Goal: Task Accomplishment & Management: Use online tool/utility

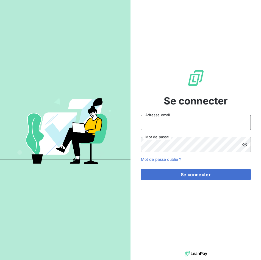
type input "[EMAIL_ADDRESS][DOMAIN_NAME]"
click at [245, 146] on icon at bounding box center [244, 144] width 5 height 5
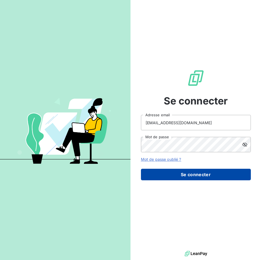
drag, startPoint x: 206, startPoint y: 174, endPoint x: 203, endPoint y: 176, distance: 3.3
click at [205, 174] on button "Se connecter" at bounding box center [196, 175] width 110 height 12
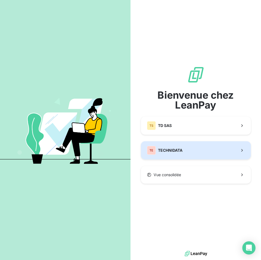
click at [164, 149] on span "TECHNIDATA" at bounding box center [170, 150] width 24 height 5
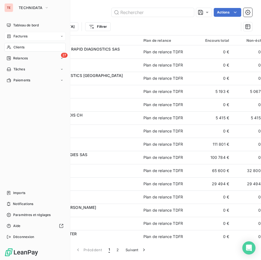
click at [11, 38] on div "Factures" at bounding box center [17, 36] width 21 height 5
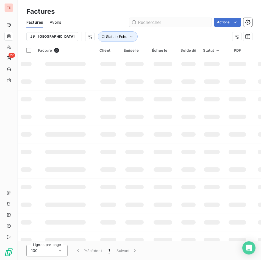
click at [144, 21] on input "text" at bounding box center [170, 22] width 82 height 9
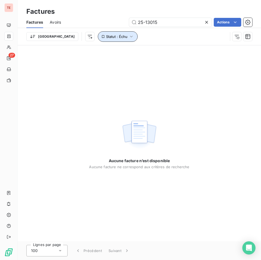
click at [106, 38] on span "Statut : Échu" at bounding box center [116, 36] width 21 height 4
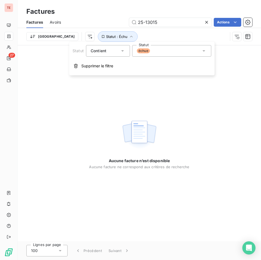
click at [157, 51] on div "échue" at bounding box center [171, 51] width 79 height 12
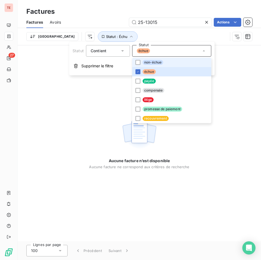
click at [138, 62] on div at bounding box center [137, 62] width 5 height 5
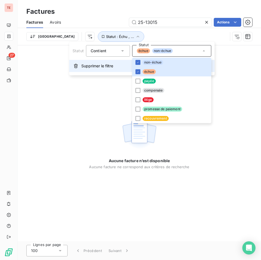
click at [100, 68] on span "Supprimer le filtre" at bounding box center [97, 65] width 32 height 5
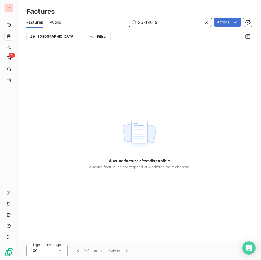
click at [138, 23] on input "25-13015" at bounding box center [170, 22] width 82 height 9
type input "F25-13015"
click at [103, 46] on div "Aucune facture n’est disponible Aucune facture ne correspond aux critères de re…" at bounding box center [139, 143] width 243 height 196
click at [171, 24] on input "F25-13015" at bounding box center [170, 22] width 82 height 9
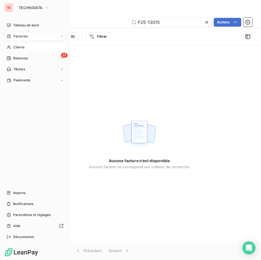
click at [13, 46] on div "Clients" at bounding box center [34, 47] width 61 height 9
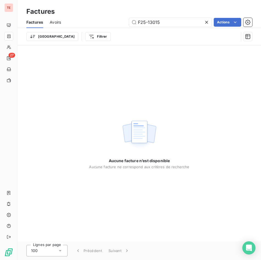
drag, startPoint x: 149, startPoint y: 22, endPoint x: 95, endPoint y: 21, distance: 54.1
click at [95, 21] on div "F25-13015 Actions" at bounding box center [160, 22] width 185 height 9
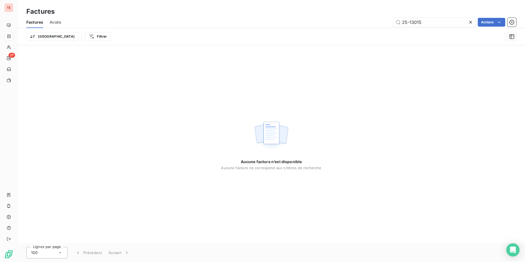
type input "25-13015"
click at [261, 114] on div "Aucune facture n’est disponible Aucune facture ne correspond aux critères de re…" at bounding box center [272, 144] width 508 height 198
click at [261, 23] on input "25-13015" at bounding box center [434, 22] width 82 height 9
drag, startPoint x: 434, startPoint y: 22, endPoint x: 355, endPoint y: 24, distance: 79.2
click at [261, 20] on div "25-13015 Actions" at bounding box center [292, 22] width 449 height 9
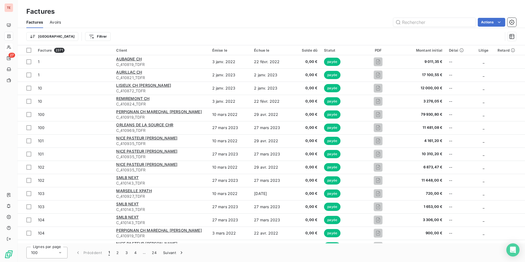
drag, startPoint x: 13, startPoint y: 49, endPoint x: 9, endPoint y: 48, distance: 4.5
click at [13, 49] on div "TE 27" at bounding box center [9, 131] width 18 height 262
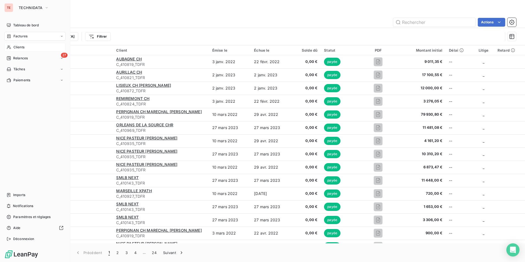
click at [7, 48] on icon at bounding box center [9, 47] width 5 height 4
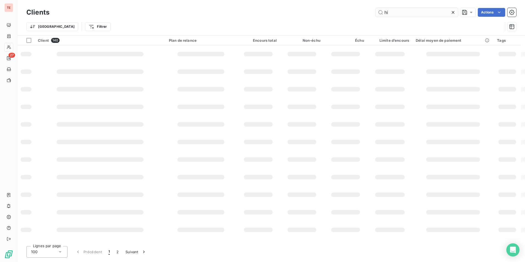
type input "hia"
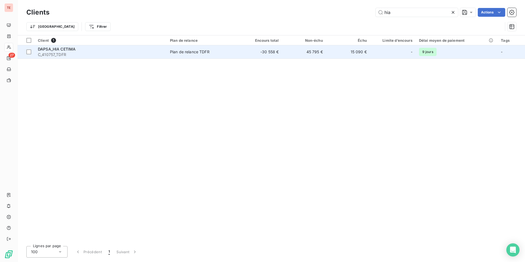
click at [101, 55] on span "C_410757_TDFR" at bounding box center [101, 54] width 126 height 5
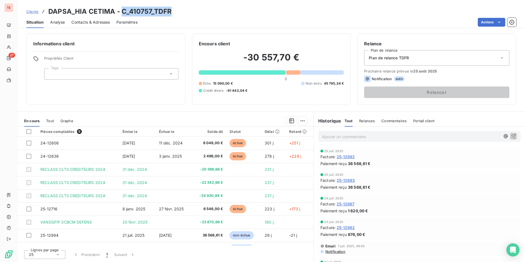
drag, startPoint x: 121, startPoint y: 9, endPoint x: 174, endPoint y: 10, distance: 52.5
click at [174, 10] on div "Clients DAPSA_HIA CETIMA - C_410757_TDFR" at bounding box center [272, 12] width 508 height 10
copy h3 "C_410757_TDFR"
click at [153, 10] on h3 "DAPSA_HIA CETIMA - C_410757_TDFR" at bounding box center [109, 12] width 123 height 10
drag, startPoint x: 171, startPoint y: 10, endPoint x: 123, endPoint y: 11, distance: 48.4
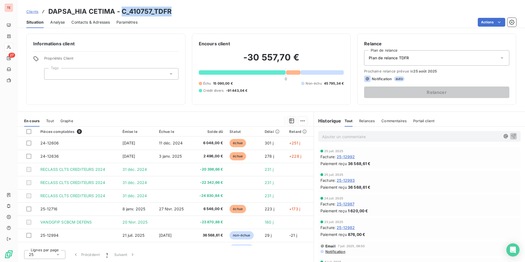
click at [123, 11] on div "Clients DAPSA_HIA CETIMA - C_410757_TDFR" at bounding box center [272, 12] width 508 height 10
copy h3 "C_410757_TDFR"
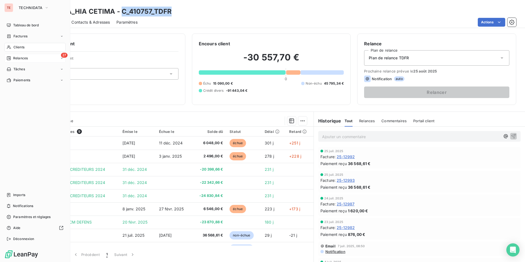
click at [26, 60] on span "Relances" at bounding box center [20, 58] width 15 height 5
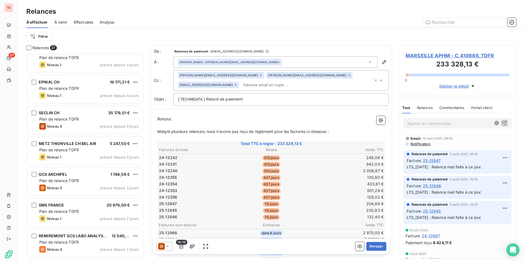
scroll to position [623, 0]
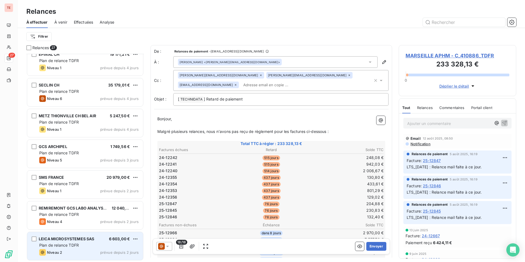
click at [88, 246] on div "Plan de relance TDFR" at bounding box center [88, 245] width 99 height 5
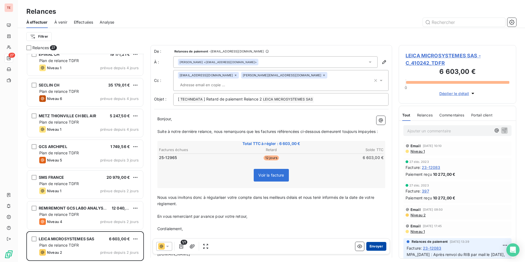
click at [261, 245] on button "Envoyer" at bounding box center [377, 246] width 20 height 9
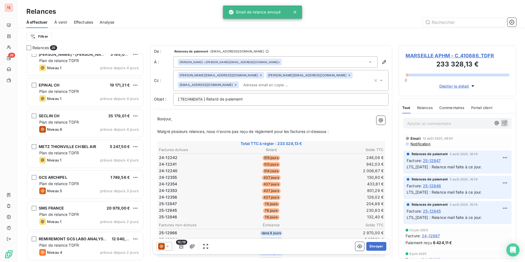
scroll to position [592, 0]
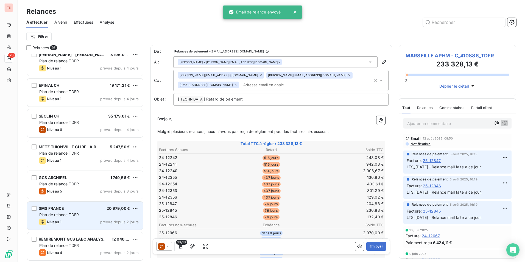
click at [104, 223] on span "prévue depuis 2 jours" at bounding box center [119, 222] width 38 height 4
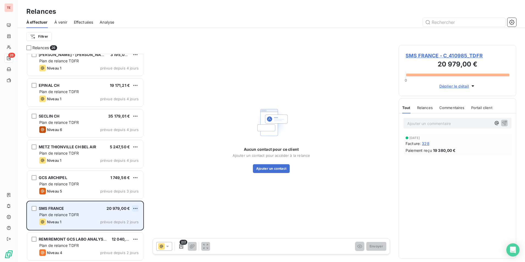
click at [138, 209] on html "TE 26 Relances À effectuer À venir Effectuées Analyse Filtrer Relances 26 NICE …" at bounding box center [262, 131] width 525 height 262
click at [116, 228] on div "Passer cette action" at bounding box center [111, 229] width 49 height 9
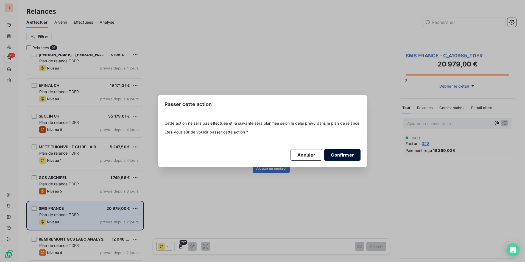
drag, startPoint x: 352, startPoint y: 152, endPoint x: 348, endPoint y: 156, distance: 5.2
click at [261, 152] on button "Confirmer" at bounding box center [343, 155] width 36 height 12
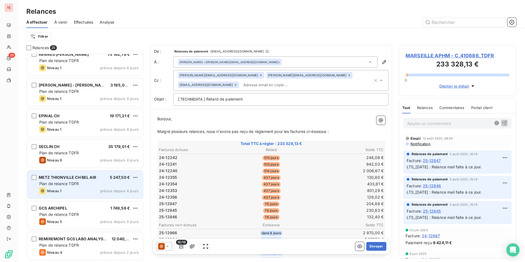
scroll to position [561, 0]
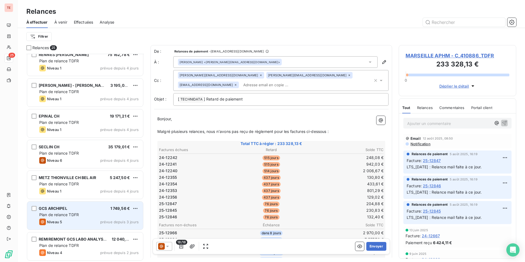
click at [62, 215] on span "Plan de relance TDFR" at bounding box center [59, 214] width 40 height 5
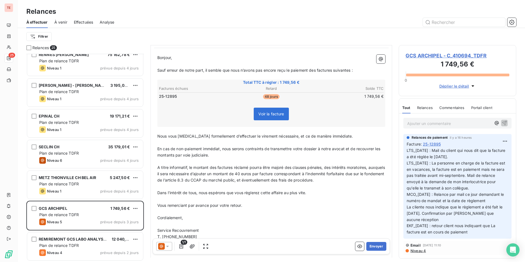
scroll to position [7, 0]
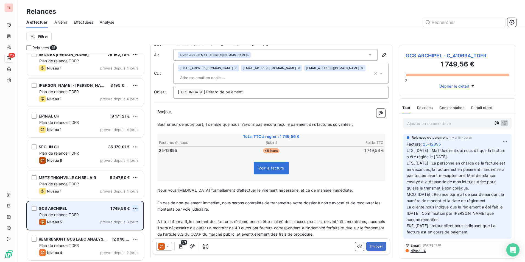
click at [137, 208] on html "TE 25 Relances À effectuer À venir Effectuées Analyse Filtrer Relances 25 AMIEN…" at bounding box center [262, 131] width 525 height 262
click at [120, 230] on div "Passer cette action" at bounding box center [111, 229] width 49 height 9
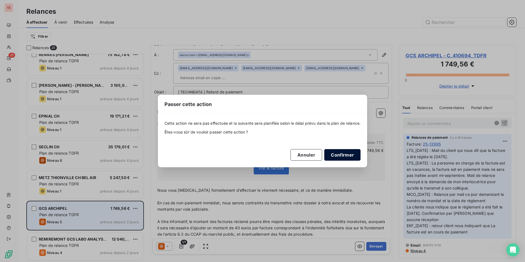
click at [261, 155] on button "Confirmer" at bounding box center [343, 155] width 36 height 12
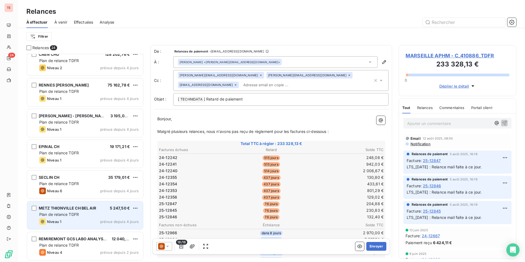
scroll to position [530, 0]
drag, startPoint x: 88, startPoint y: 216, endPoint x: 96, endPoint y: 217, distance: 8.1
click at [88, 216] on div "Plan de relance TDFR" at bounding box center [88, 214] width 99 height 5
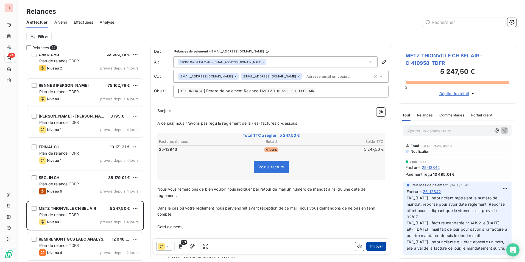
click at [261, 243] on button "Envoyer" at bounding box center [377, 246] width 20 height 9
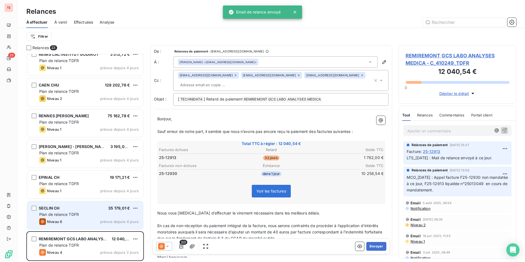
scroll to position [500, 0]
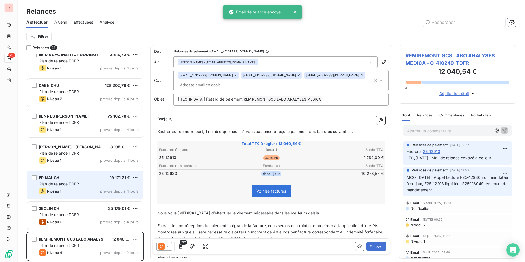
click at [96, 190] on div "Niveau 1 prévue depuis 4 jours" at bounding box center [88, 191] width 99 height 7
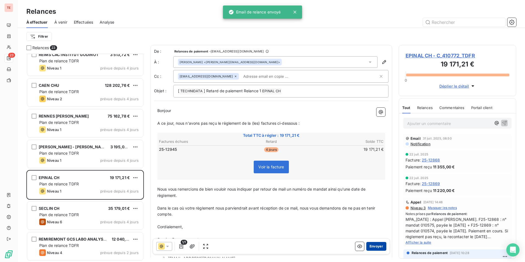
click at [261, 243] on button "Envoyer" at bounding box center [377, 246] width 20 height 9
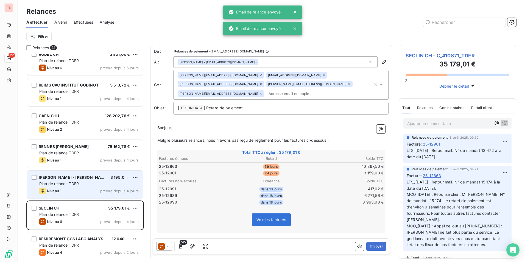
scroll to position [469, 0]
click at [90, 184] on div "Plan de relance TDFR" at bounding box center [88, 183] width 99 height 5
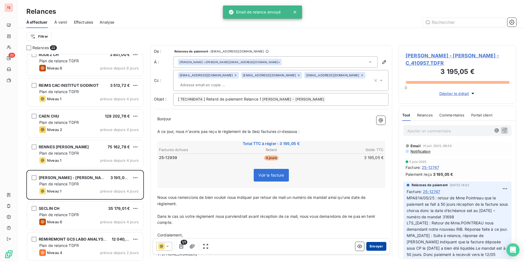
click at [261, 245] on button "Envoyer" at bounding box center [377, 246] width 20 height 9
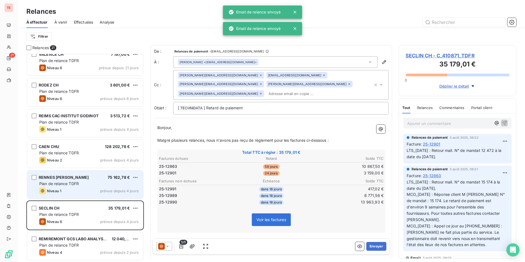
scroll to position [438, 0]
click at [91, 181] on div "RENNES [PERSON_NAME] 75 162,78 € Plan de relance TDFR Niveau 1 prévue depuis 4 …" at bounding box center [85, 185] width 116 height 28
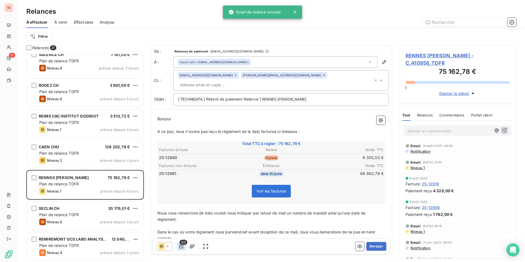
click at [183, 246] on icon "button" at bounding box center [181, 246] width 5 height 5
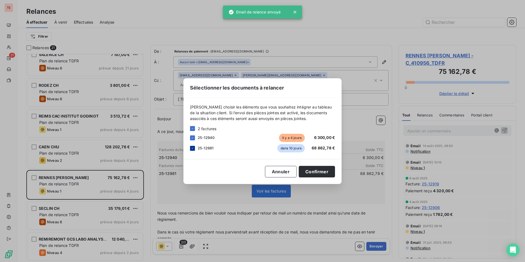
click at [191, 150] on div at bounding box center [192, 148] width 5 height 5
click at [261, 212] on div "Sélectionner les documents à relancer [PERSON_NAME] choisir les éléments que vo…" at bounding box center [262, 131] width 525 height 262
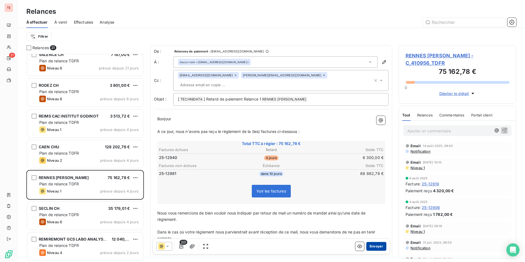
click at [261, 244] on button "Envoyer" at bounding box center [377, 246] width 20 height 9
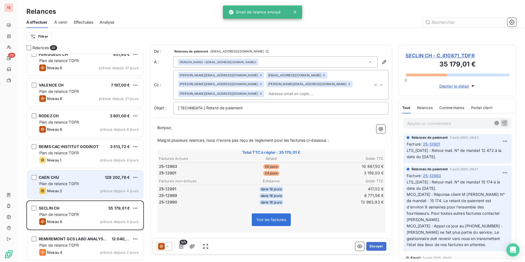
scroll to position [407, 0]
click at [81, 183] on div "Plan de relance TDFR" at bounding box center [88, 183] width 99 height 5
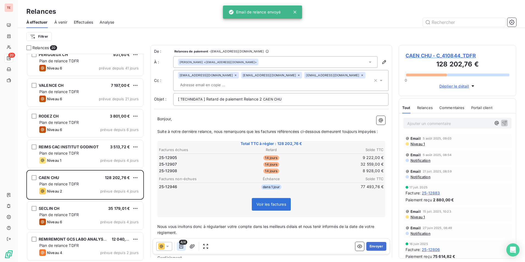
click at [181, 247] on icon "button" at bounding box center [181, 246] width 5 height 5
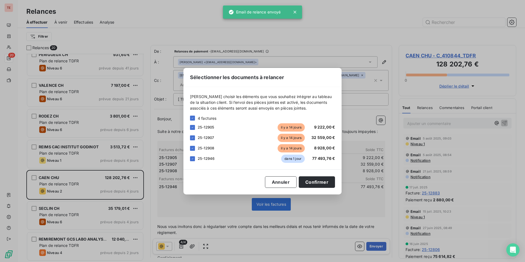
click at [206, 161] on div "25-12946" at bounding box center [206, 158] width 17 height 5
click at [195, 158] on div at bounding box center [192, 158] width 5 height 5
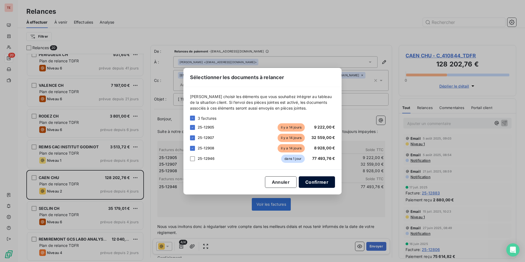
click at [261, 181] on button "Confirmer" at bounding box center [317, 182] width 36 height 12
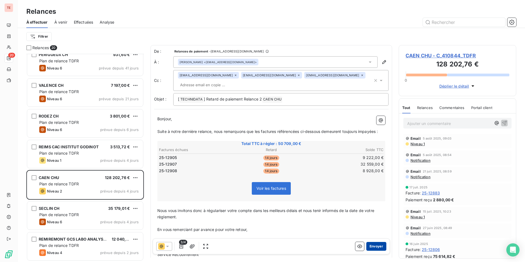
click at [261, 245] on button "Envoyer" at bounding box center [377, 246] width 20 height 9
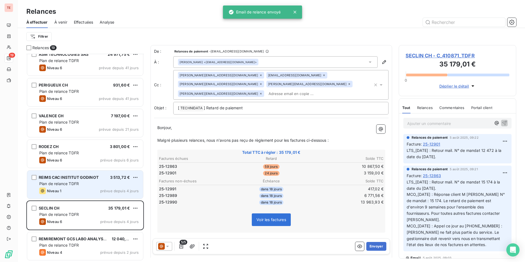
scroll to position [376, 0]
click at [79, 188] on div "REIMS CAC INSTITUT GODINOT 3 513,72 € Plan de relance TDFR Niveau 1 prévue depu…" at bounding box center [85, 185] width 116 height 28
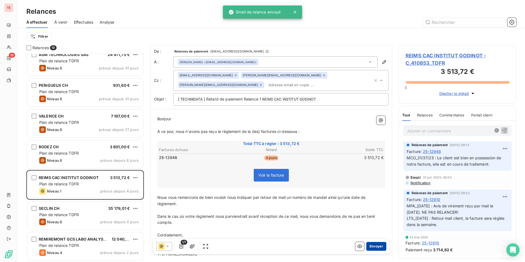
click at [261, 246] on button "Envoyer" at bounding box center [377, 246] width 20 height 9
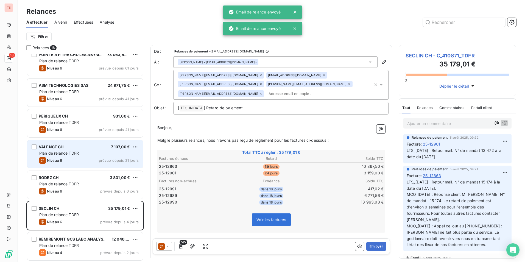
scroll to position [346, 0]
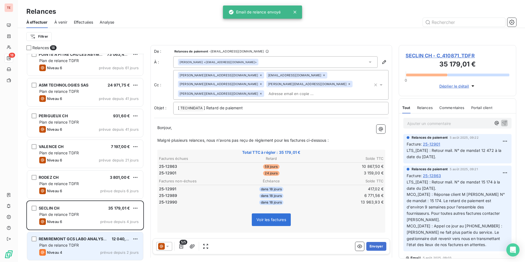
click at [85, 252] on div "Niveau 4 prévue depuis 2 jours" at bounding box center [88, 252] width 99 height 7
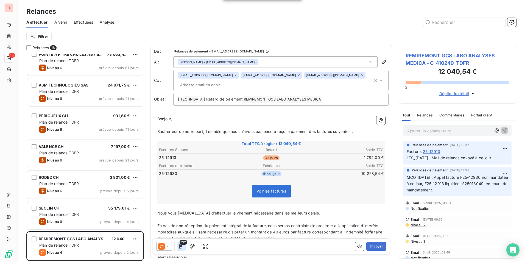
click at [181, 245] on icon "button" at bounding box center [181, 246] width 5 height 5
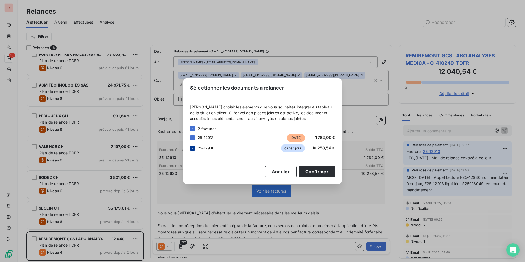
click at [191, 148] on div at bounding box center [192, 148] width 5 height 5
drag, startPoint x: 333, startPoint y: 175, endPoint x: 338, endPoint y: 182, distance: 8.6
click at [261, 175] on button "Confirmer" at bounding box center [317, 172] width 36 height 12
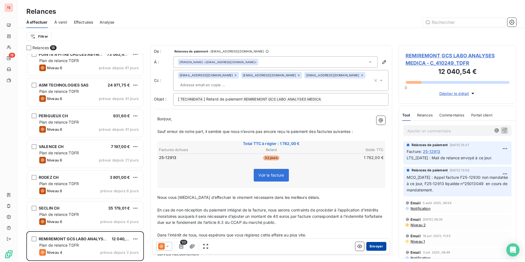
click at [261, 245] on button "Envoyer" at bounding box center [377, 246] width 20 height 9
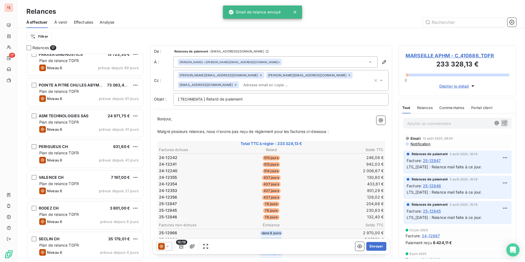
scroll to position [315, 0]
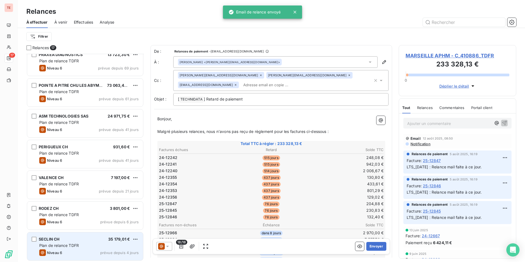
click at [97, 237] on div "SECLIN CH 35 179,01 €" at bounding box center [88, 239] width 99 height 5
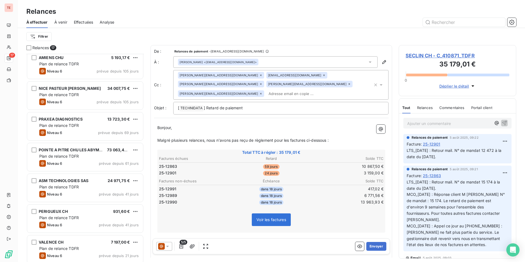
scroll to position [315, 0]
